Goal: Information Seeking & Learning: Learn about a topic

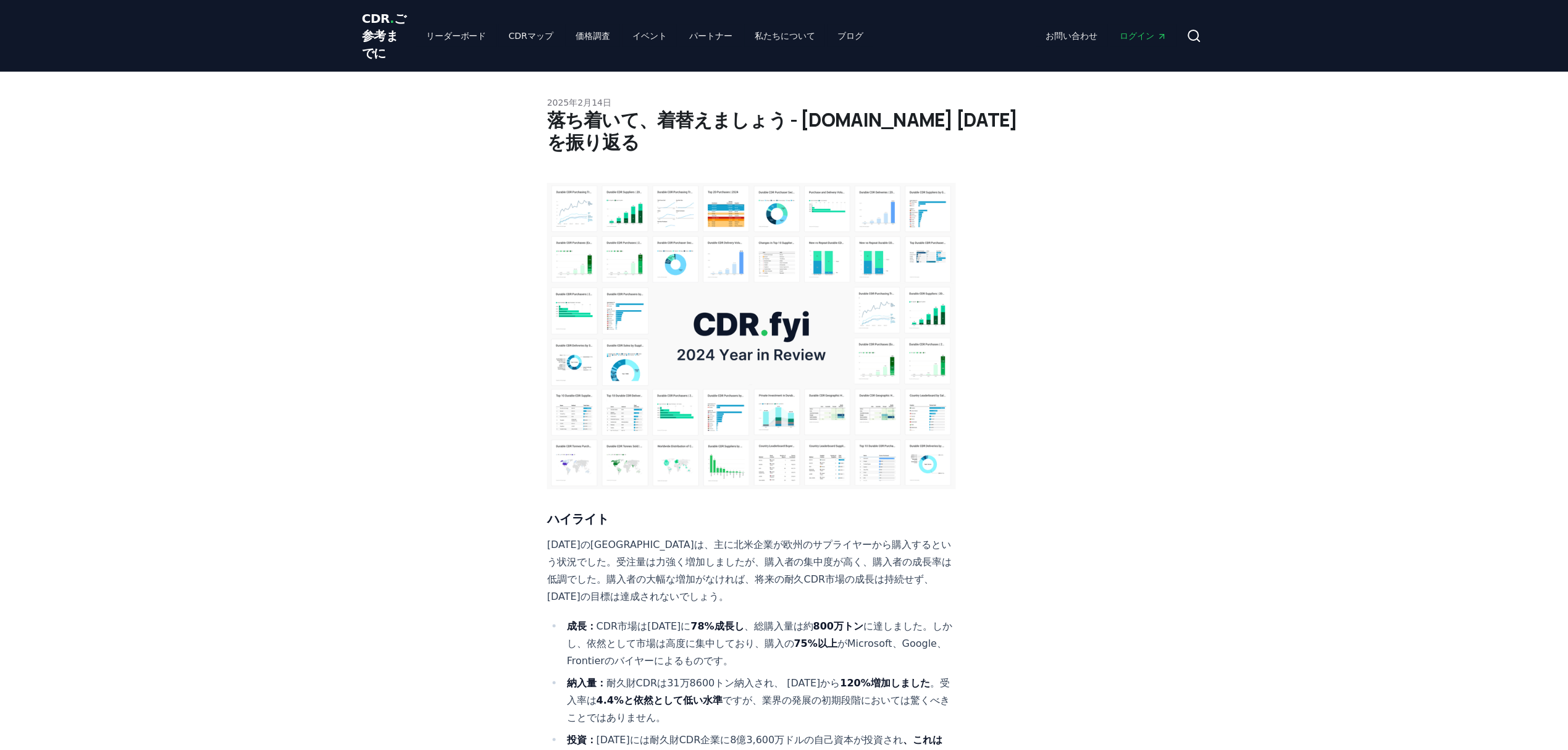
scroll to position [4944, 0]
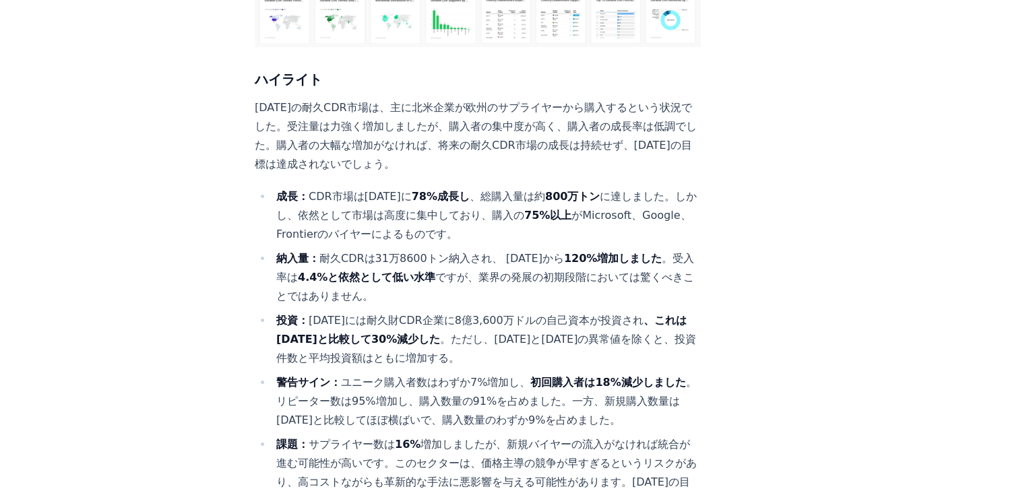
scroll to position [503, 0]
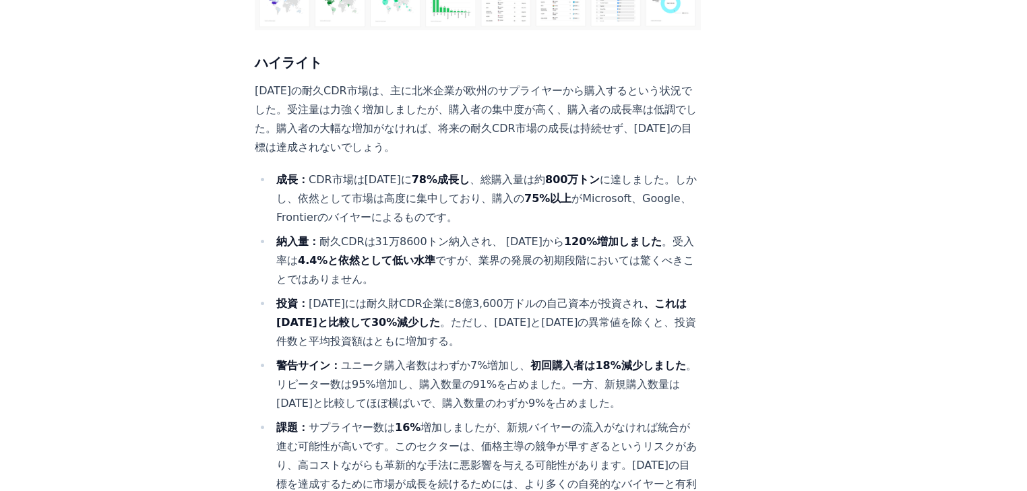
click at [385, 182] on ul "成長： CDR市場は2024年に 78%成長し 、総購入量は約 800万トン に達しました。しかし、依然として市場は高度に集中しており、購入の 75%以上 が…" at bounding box center [478, 341] width 446 height 342
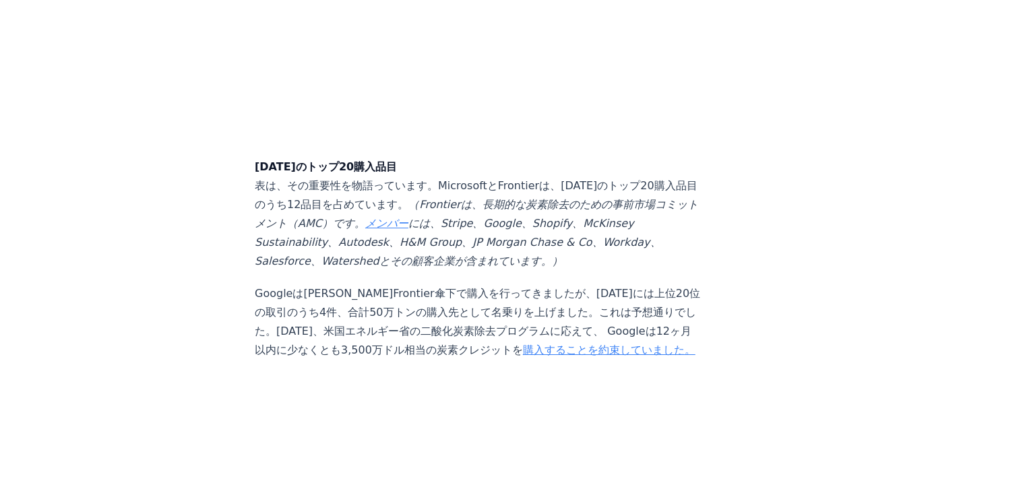
scroll to position [3036, 0]
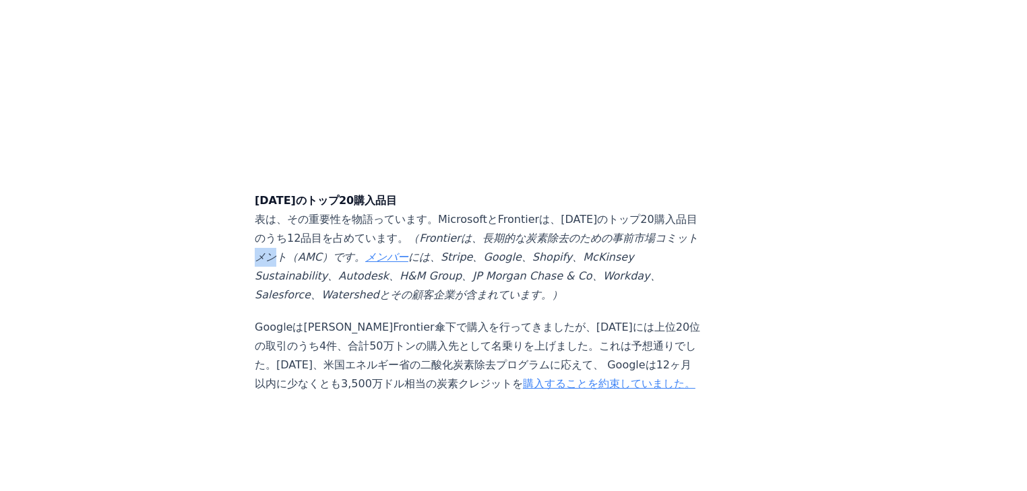
drag, startPoint x: 237, startPoint y: 269, endPoint x: 272, endPoint y: 269, distance: 35.0
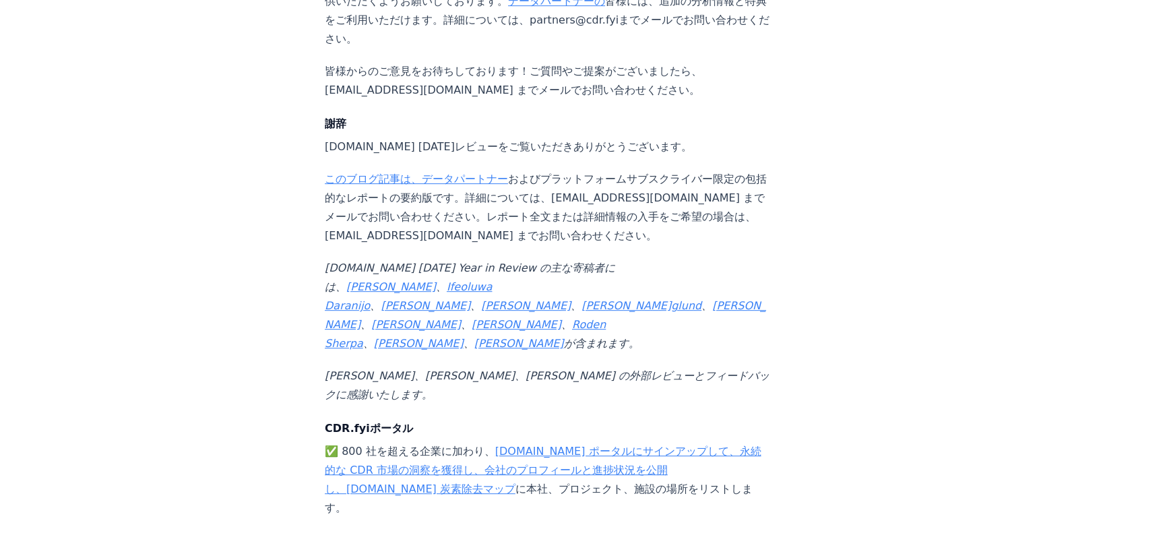
scroll to position [13520, 0]
